Goal: Task Accomplishment & Management: Use online tool/utility

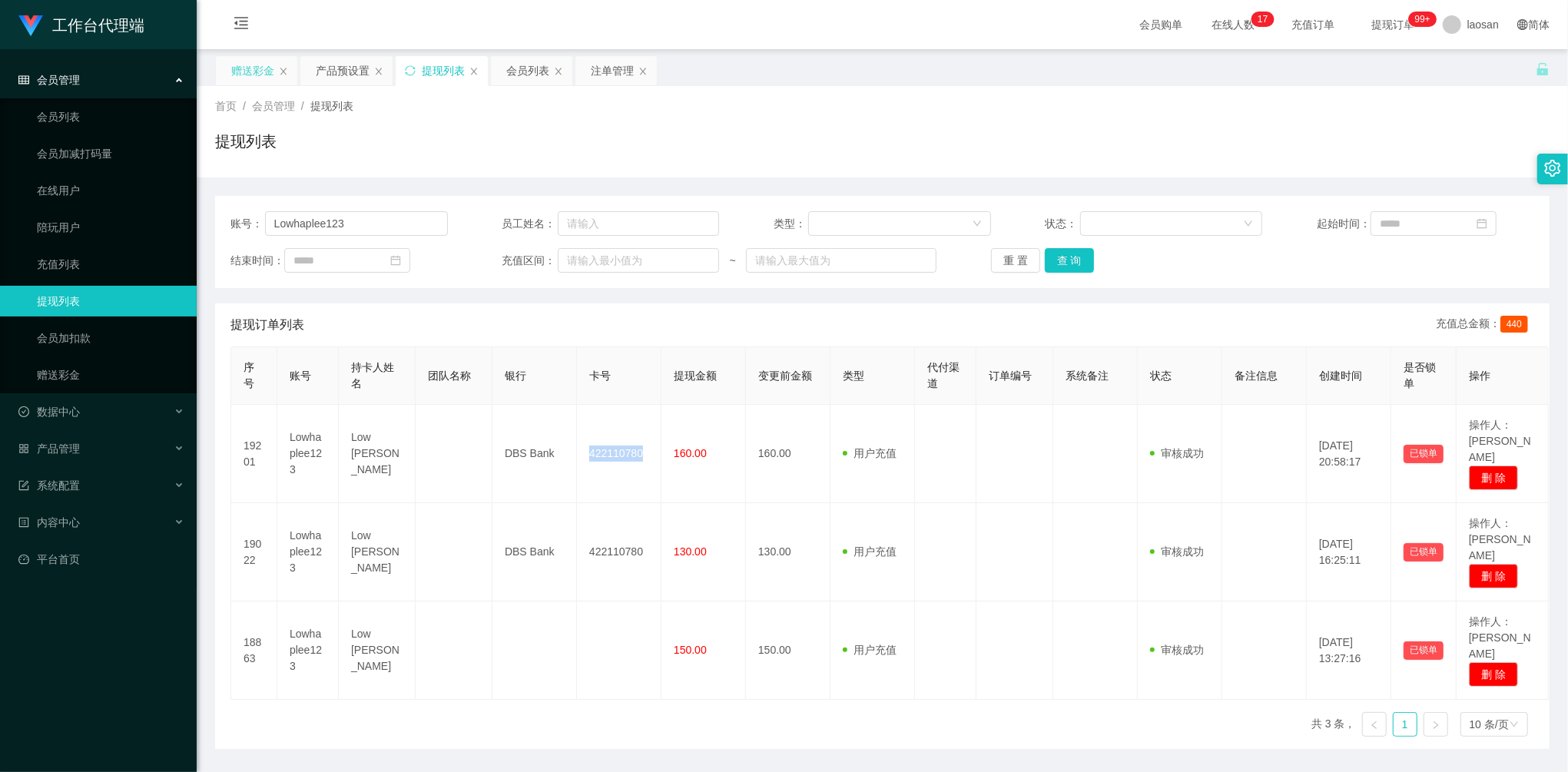
click at [246, 68] on div "赠送彩金" at bounding box center [253, 70] width 43 height 29
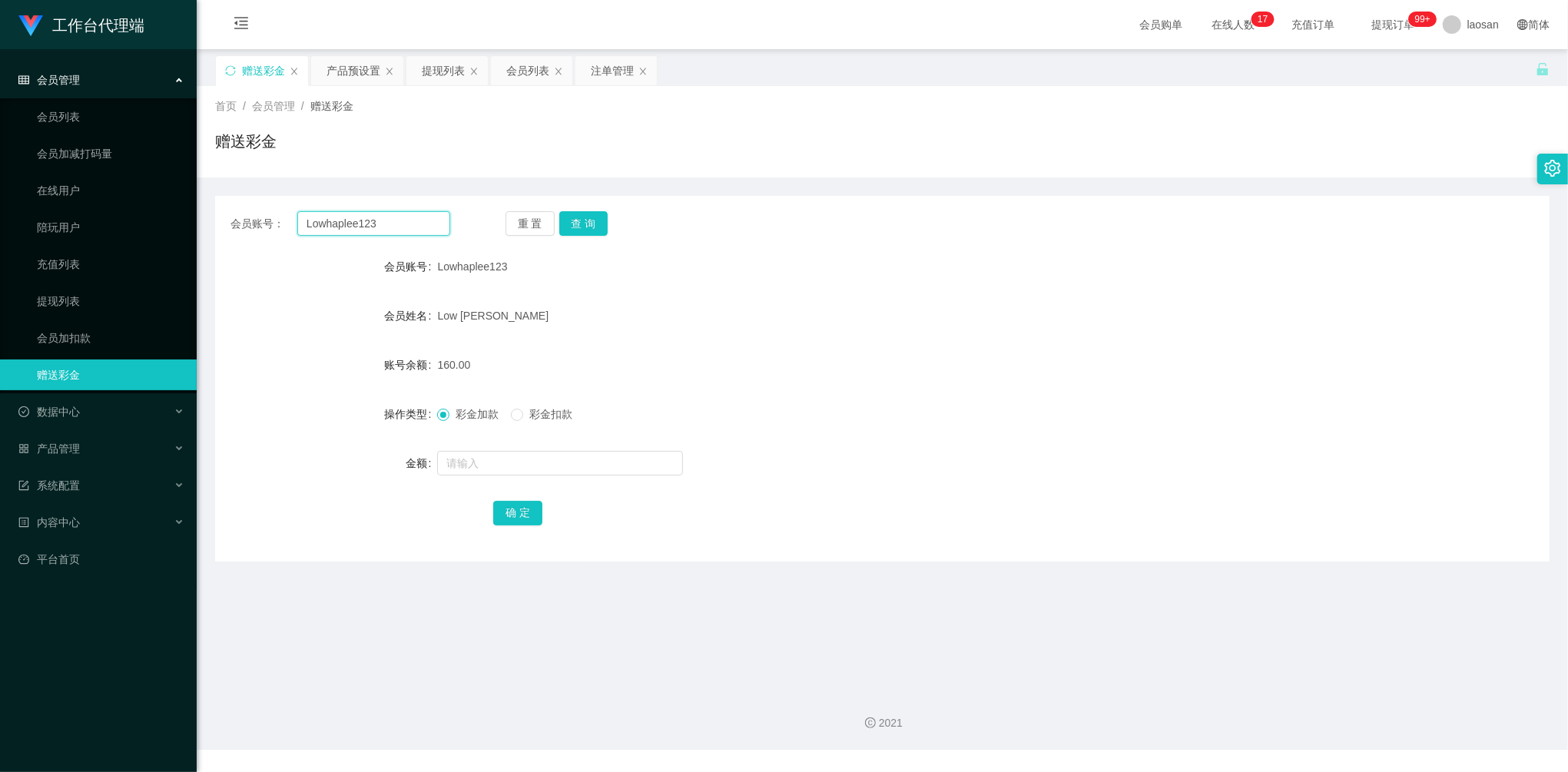
drag, startPoint x: 387, startPoint y: 232, endPoint x: 209, endPoint y: 222, distance: 178.3
click at [195, 222] on section "工作台代理端 会员管理 会员列表 会员加减打码量 在线用户 陪玩用户 充值列表 提现列表 会员加扣款 赠送彩金 数据中心 员工统计 团队统计 产品管理 注单管…" at bounding box center [784, 375] width 1568 height 750
paste input "88232699"
type input "88232699"
click at [568, 224] on button "查 询" at bounding box center [584, 223] width 49 height 25
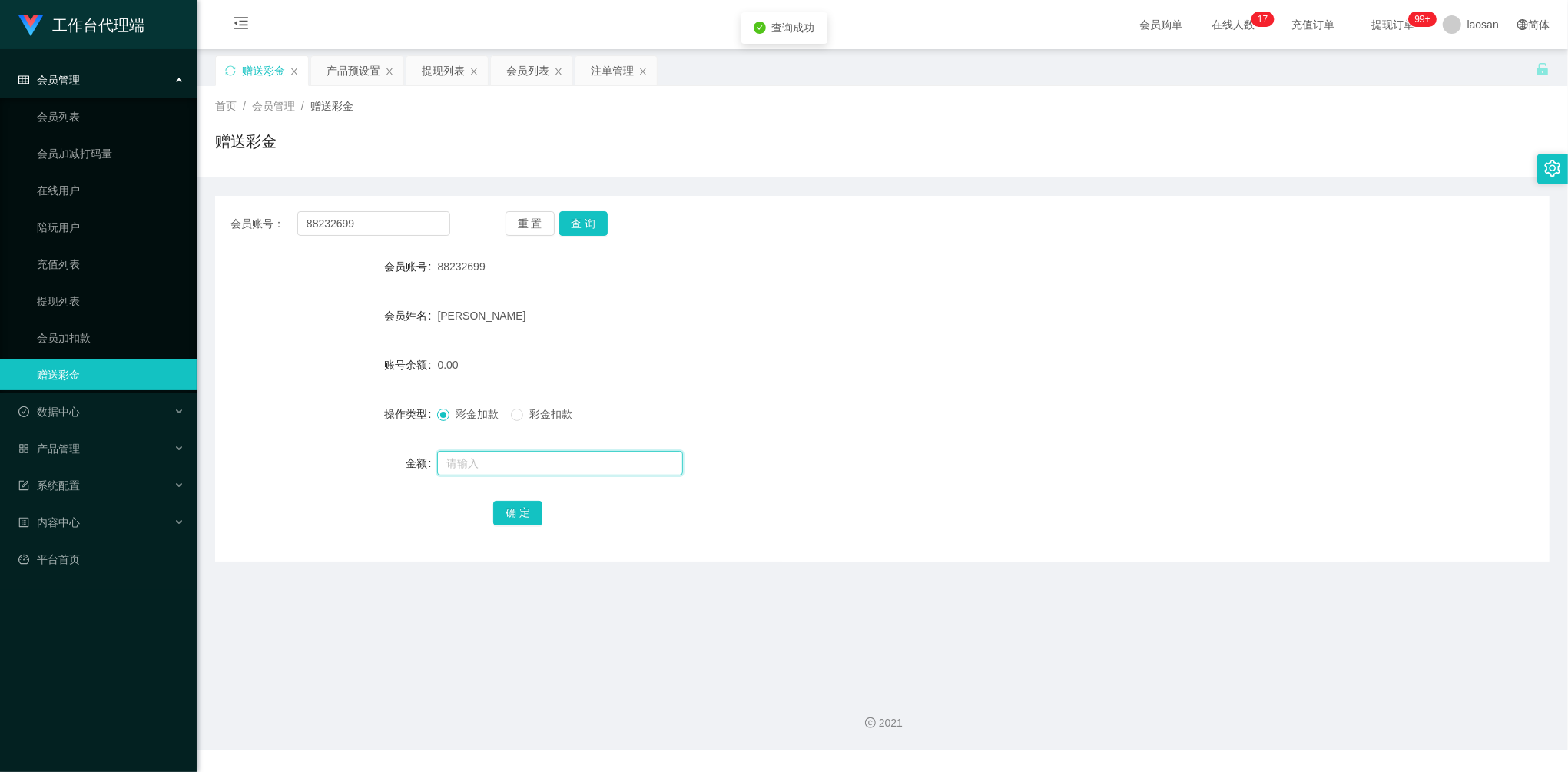
click at [520, 466] on input "text" at bounding box center [560, 463] width 245 height 25
type input "500"
click at [504, 508] on button "确 定" at bounding box center [518, 513] width 49 height 25
drag, startPoint x: 404, startPoint y: 231, endPoint x: 235, endPoint y: 200, distance: 171.8
click at [235, 200] on div "会员账号： 88232699 重 置 查 询 会员账号 88232699 会员姓名 [PERSON_NAME] 账号余额 500.00 操作类型 彩金加款 彩…" at bounding box center [882, 379] width 1334 height 366
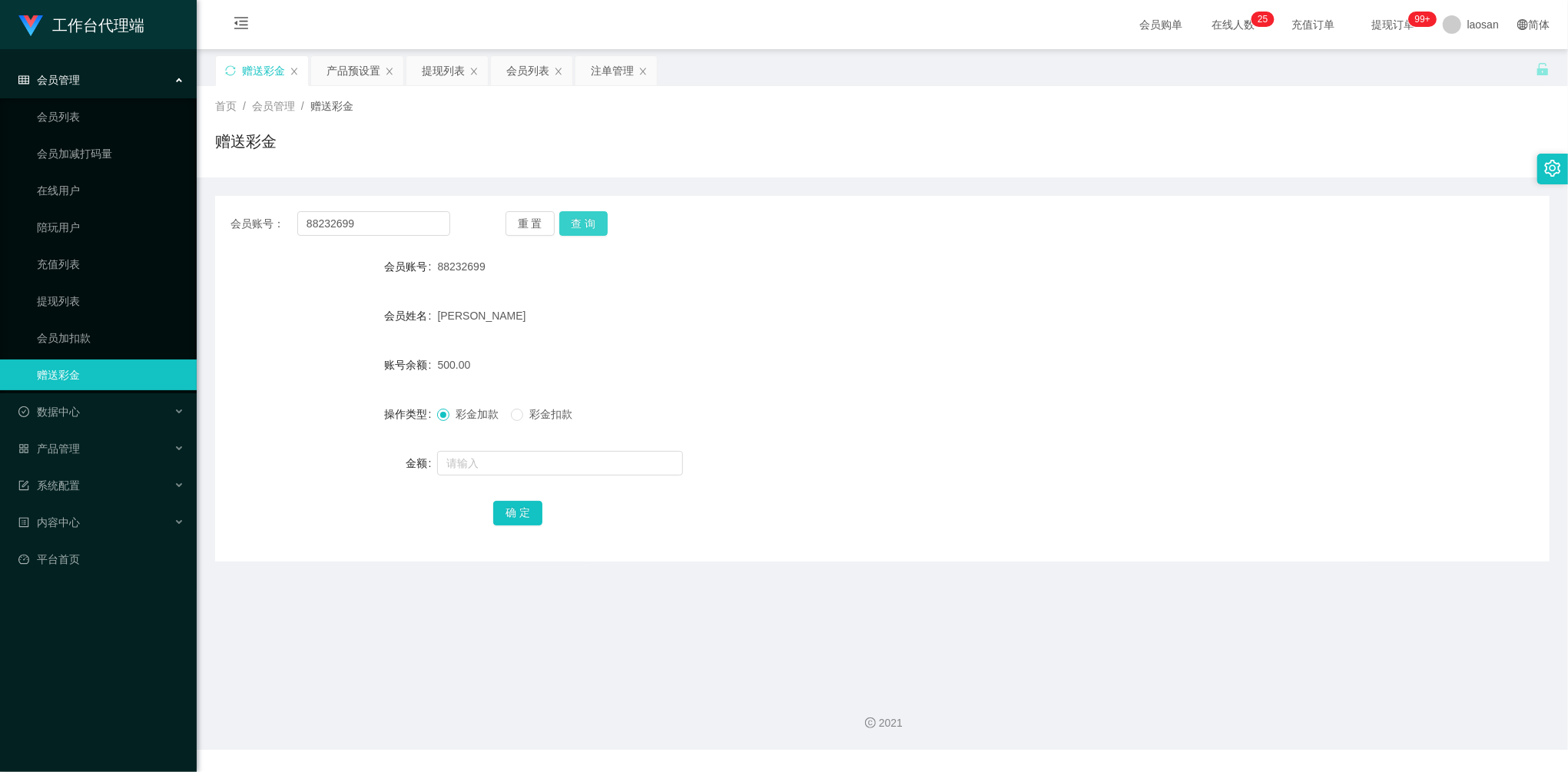
click at [587, 228] on button "查 询" at bounding box center [584, 223] width 49 height 25
drag, startPoint x: 390, startPoint y: 224, endPoint x: 210, endPoint y: 204, distance: 181.1
click at [199, 204] on main "关闭左侧 关闭右侧 关闭其它 刷新页面 赠送彩金 产品预设置 提现列表 会员列表 注单管理 首页 / 会员管理 / 赠送彩金 / 赠送彩金 会员账号： 882…" at bounding box center [882, 364] width 1371 height 629
paste input "majing"
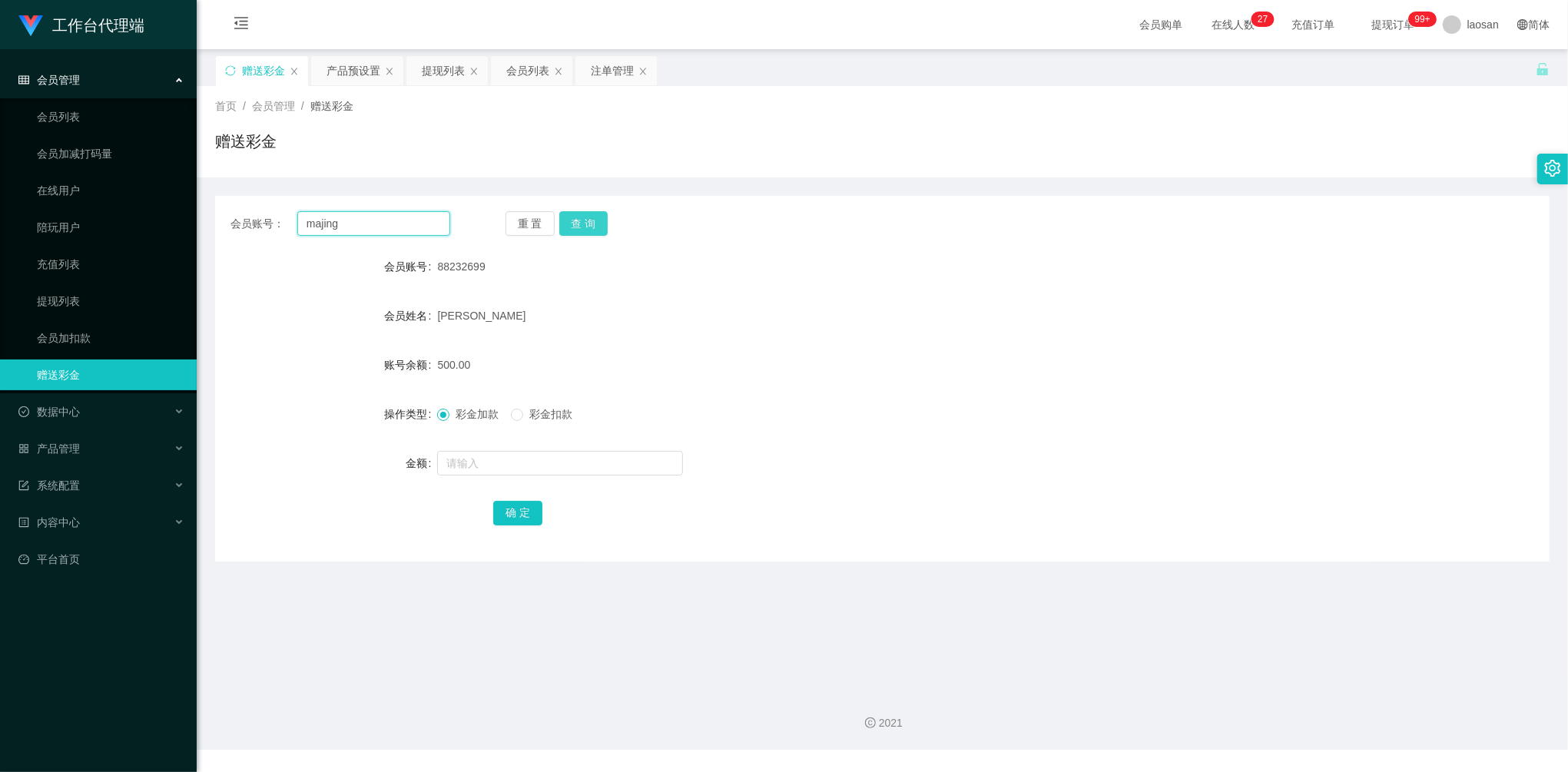
type input "majing"
click at [585, 226] on button "查 询" at bounding box center [584, 223] width 49 height 25
click at [471, 456] on input "text" at bounding box center [560, 463] width 245 height 25
type input "500"
click at [511, 518] on button "确 定" at bounding box center [518, 513] width 49 height 25
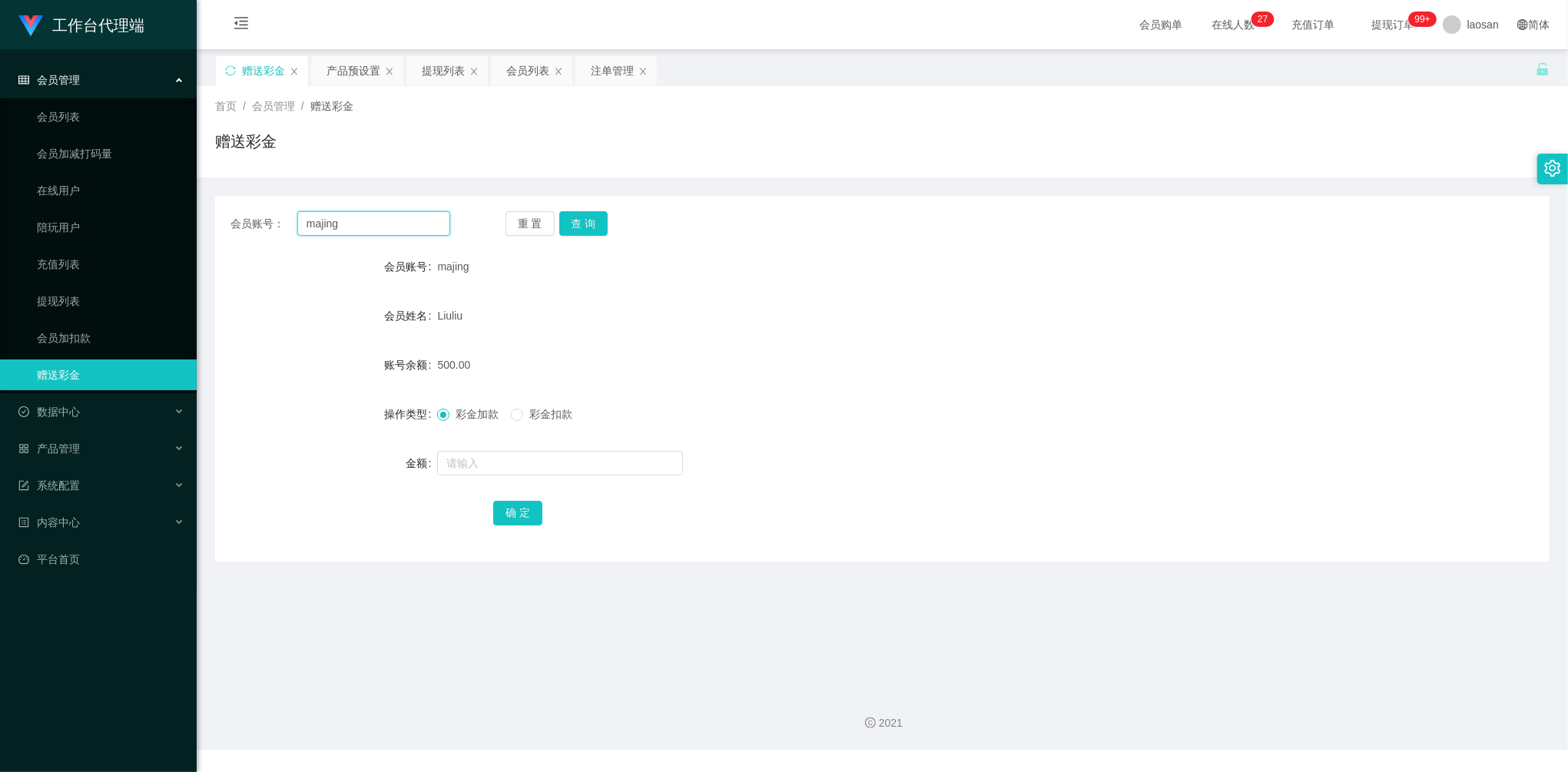
drag, startPoint x: 361, startPoint y: 231, endPoint x: 293, endPoint y: 234, distance: 68.1
click at [203, 222] on main "关闭左侧 关闭右侧 关闭其它 刷新页面 赠送彩金 产品预设置 提现列表 会员列表 注单管理 首页 / 会员管理 / 赠送彩金 / 赠送彩金 会员账号： maj…" at bounding box center [882, 364] width 1371 height 629
click at [594, 227] on button "查 询" at bounding box center [584, 223] width 49 height 25
